Goal: Information Seeking & Learning: Learn about a topic

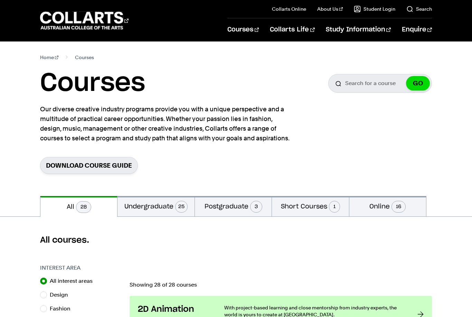
click at [250, 106] on link "Acting" at bounding box center [286, 102] width 90 height 8
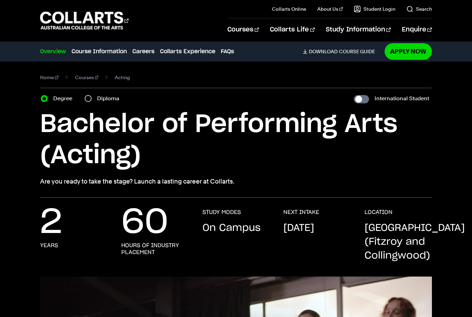
click at [99, 97] on label "Diploma" at bounding box center [110, 99] width 26 height 10
click at [92, 97] on input "Diploma" at bounding box center [88, 98] width 7 height 7
radio input "true"
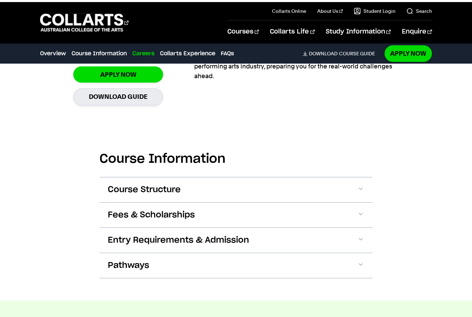
click at [127, 269] on span "Pathways" at bounding box center [128, 263] width 41 height 11
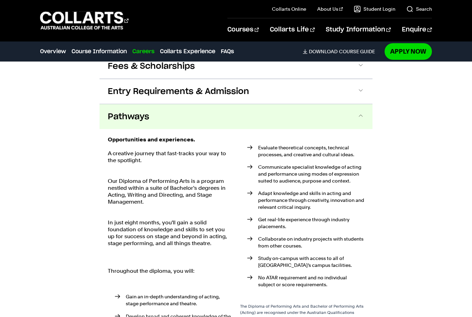
click at [127, 119] on span "Pathways" at bounding box center [128, 116] width 41 height 11
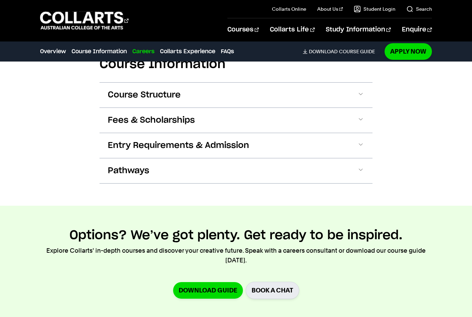
click at [118, 141] on span "Entry Requirements & Admission" at bounding box center [178, 145] width 141 height 11
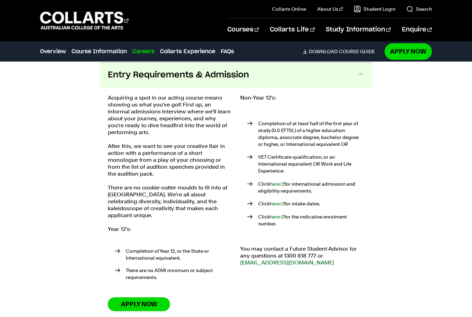
click at [130, 86] on button "Entry Requirements & Admission" at bounding box center [235, 75] width 273 height 25
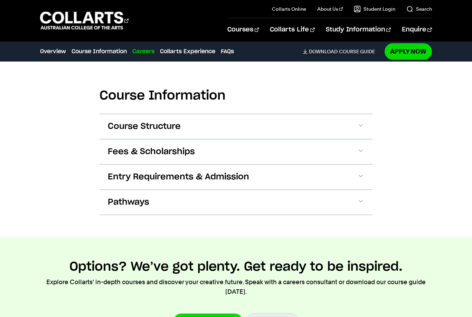
click at [130, 163] on button "Fees & Scholarships" at bounding box center [235, 151] width 273 height 25
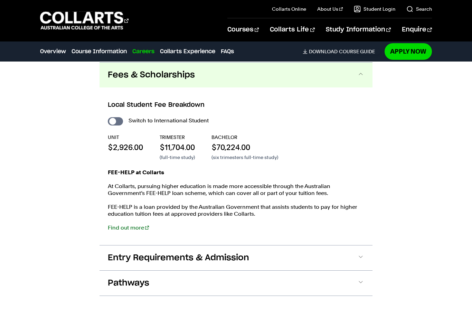
click at [126, 86] on button "Fees & Scholarships" at bounding box center [235, 75] width 273 height 25
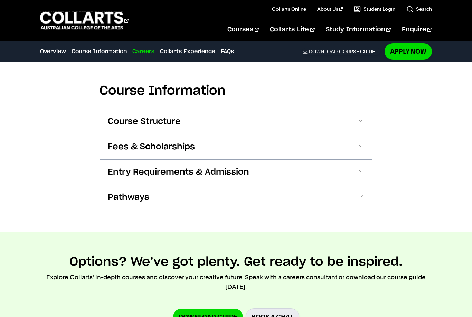
click at [116, 109] on button "Course Structure" at bounding box center [235, 121] width 273 height 25
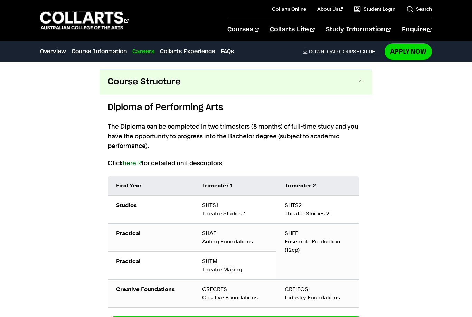
scroll to position [651, 0]
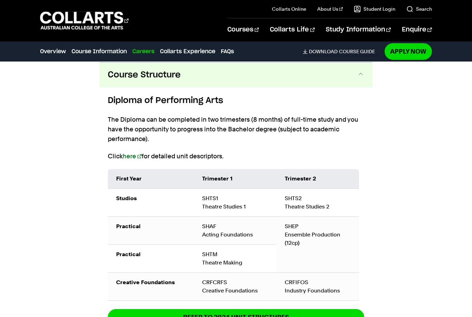
click at [123, 81] on button "Course Structure" at bounding box center [235, 75] width 273 height 25
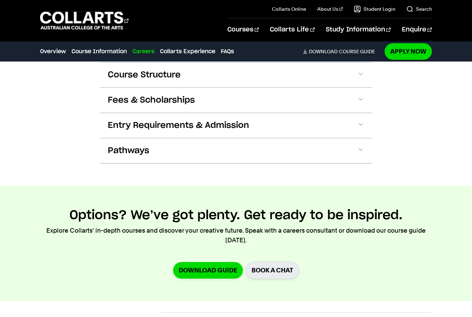
click at [120, 78] on span "Course Structure" at bounding box center [144, 74] width 73 height 11
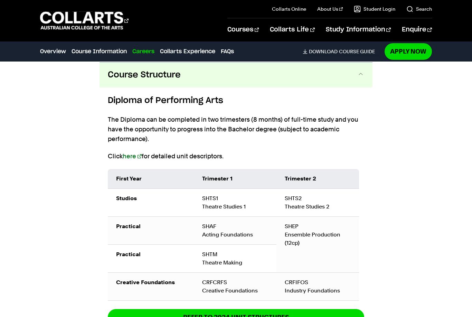
click at [121, 74] on span "Course Structure" at bounding box center [144, 74] width 73 height 11
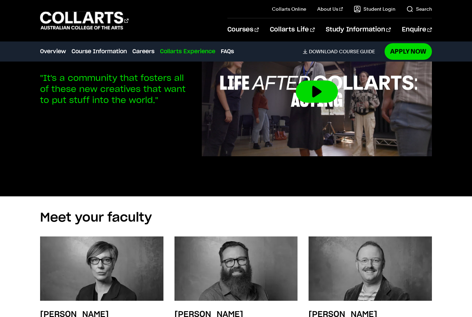
scroll to position [1452, 0]
